Goal: Task Accomplishment & Management: Use online tool/utility

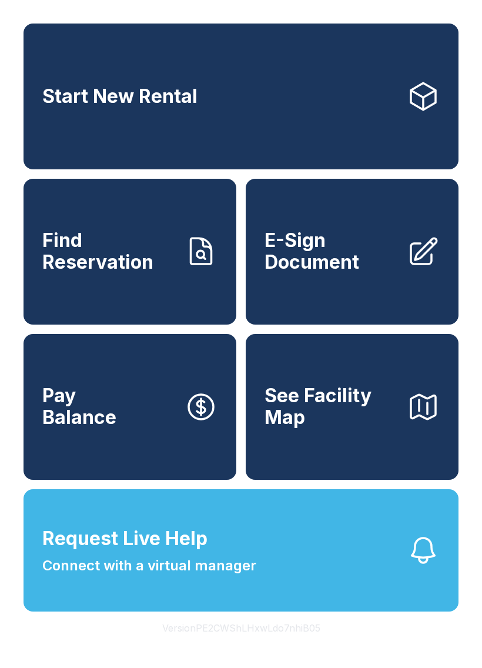
click at [347, 122] on link "Start New Rental" at bounding box center [241, 97] width 435 height 146
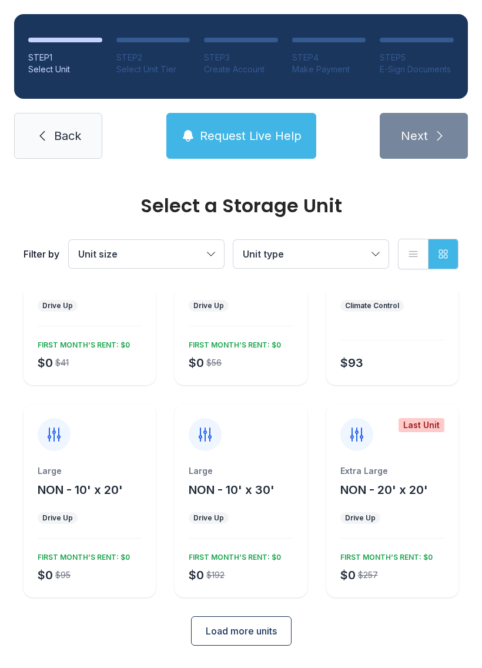
scroll to position [102, 0]
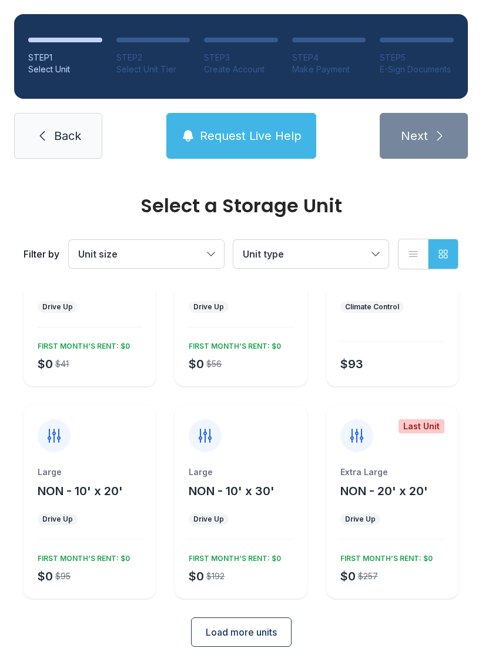
click at [86, 484] on span "NON - 10' x 20'" at bounding box center [80, 491] width 85 height 14
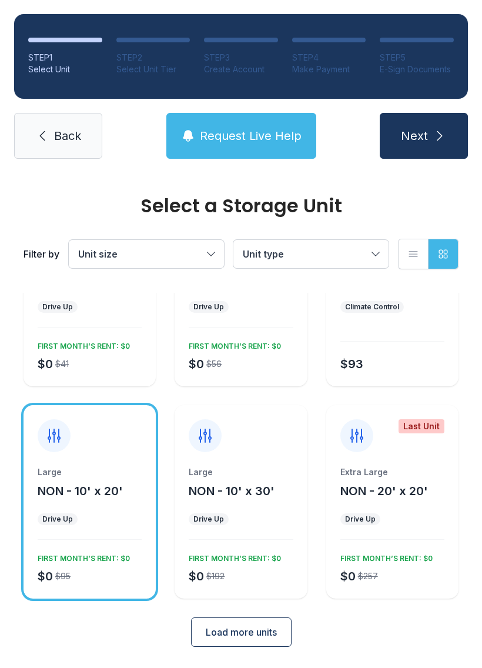
click at [272, 628] on span "Load more units" at bounding box center [241, 632] width 71 height 14
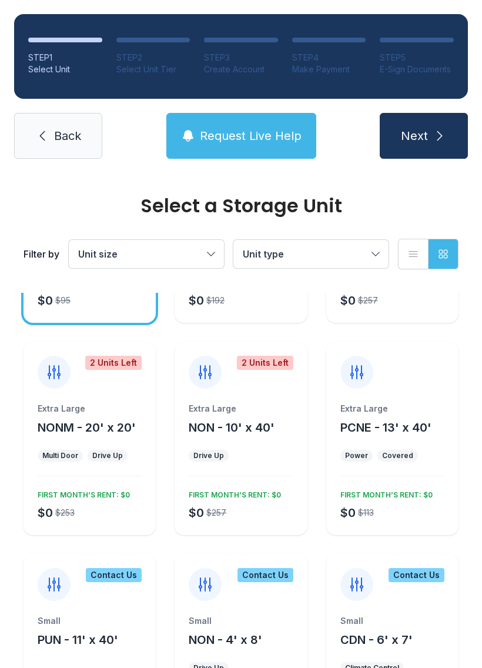
scroll to position [380, 0]
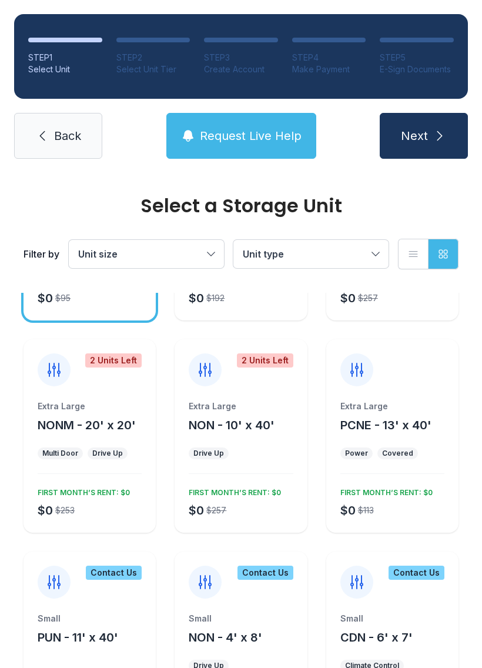
click at [455, 497] on div "Extra Large PCNE - 13' x 40' Power Covered $0 $113 FIRST MONTH’S RENT: $0" at bounding box center [392, 466] width 132 height 132
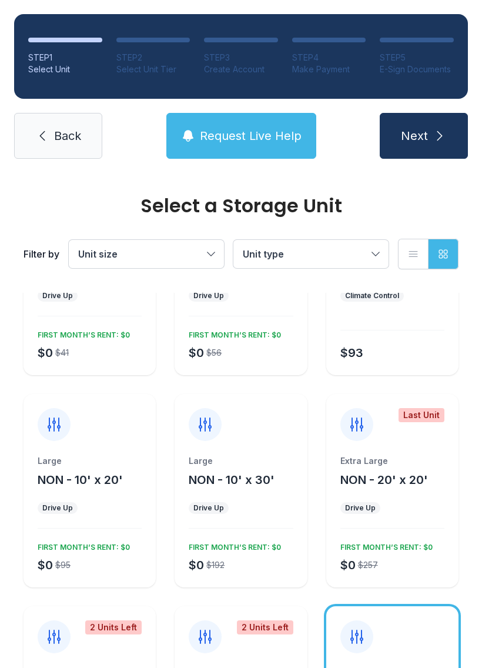
scroll to position [113, 0]
click at [61, 145] on link "Back" at bounding box center [58, 136] width 88 height 46
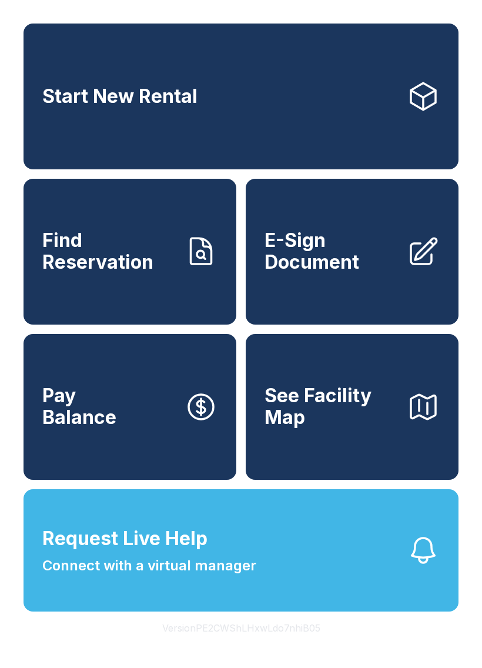
click at [372, 259] on span "E-Sign Document" at bounding box center [330, 251] width 133 height 43
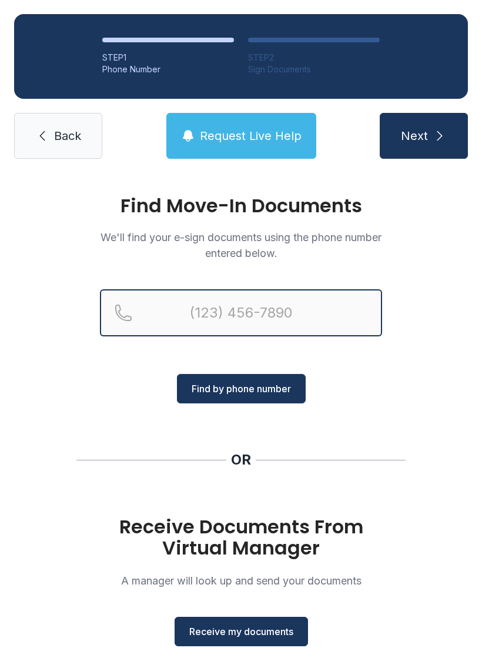
click at [206, 309] on input "Reservation phone number" at bounding box center [241, 312] width 282 height 47
type input "("
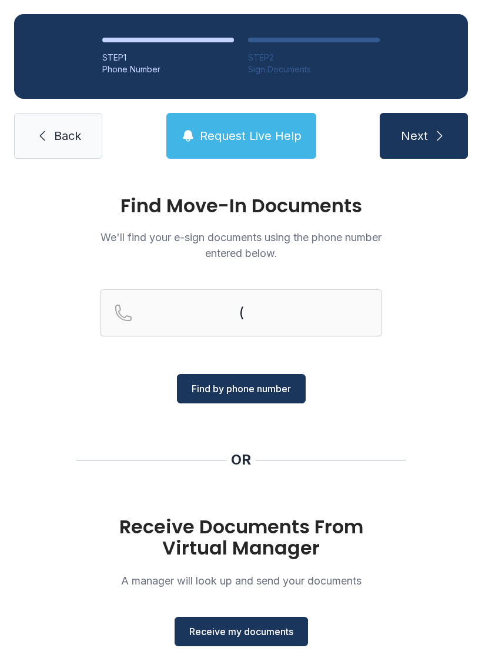
click at [412, 400] on div "Find Move-In Documents We'll find your e-sign documents using the phone number …" at bounding box center [241, 433] width 482 height 520
click at [239, 632] on span "Receive my documents" at bounding box center [241, 631] width 104 height 14
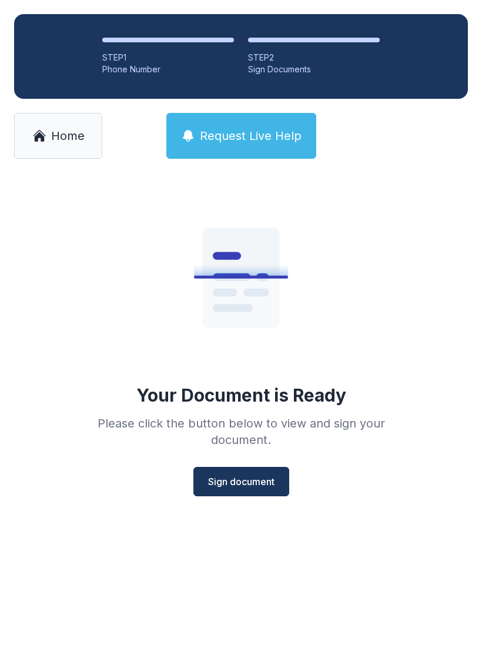
click at [237, 477] on span "Sign document" at bounding box center [241, 481] width 66 height 14
click at [66, 128] on span "Home" at bounding box center [67, 136] width 33 height 16
